Goal: Find specific page/section: Find specific page/section

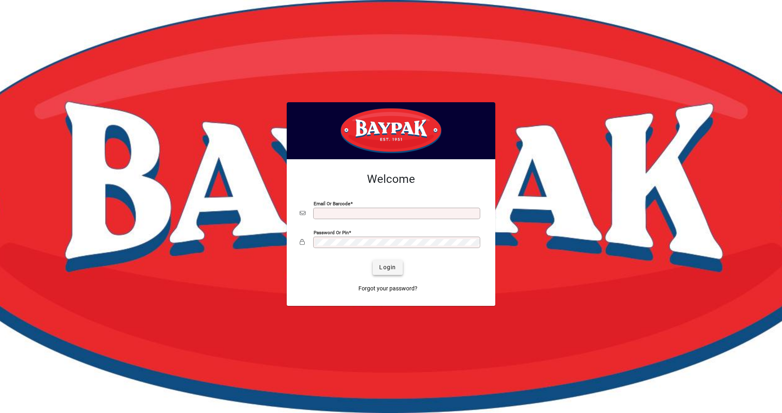
type input "**********"
click at [391, 267] on span "Login" at bounding box center [387, 267] width 17 height 9
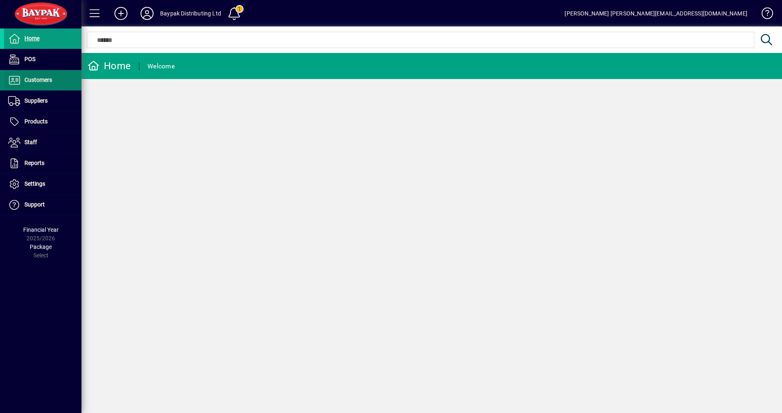
click at [33, 81] on span "Customers" at bounding box center [38, 80] width 28 height 7
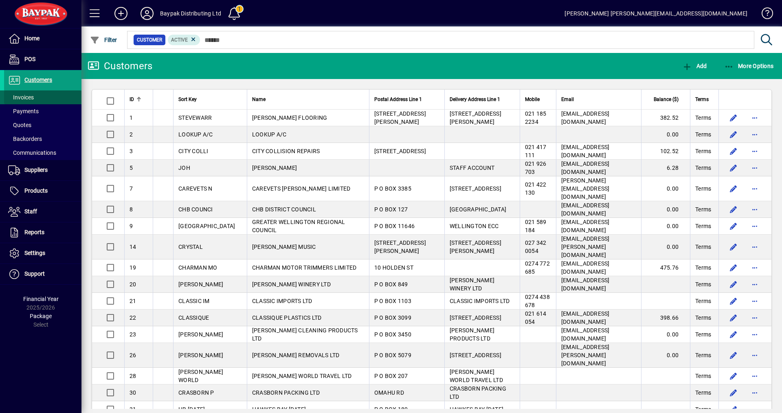
click at [25, 98] on span "Invoices" at bounding box center [21, 97] width 26 height 7
